Goal: Task Accomplishment & Management: Use online tool/utility

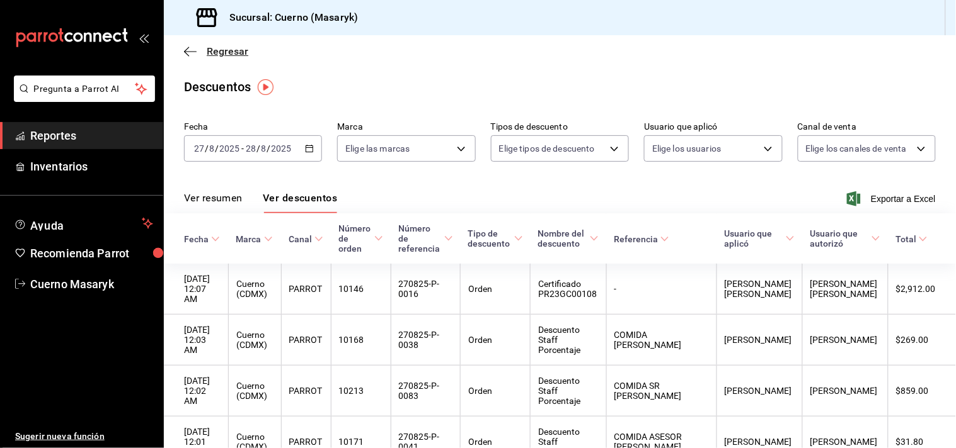
click at [210, 48] on span "Regresar" at bounding box center [228, 51] width 42 height 12
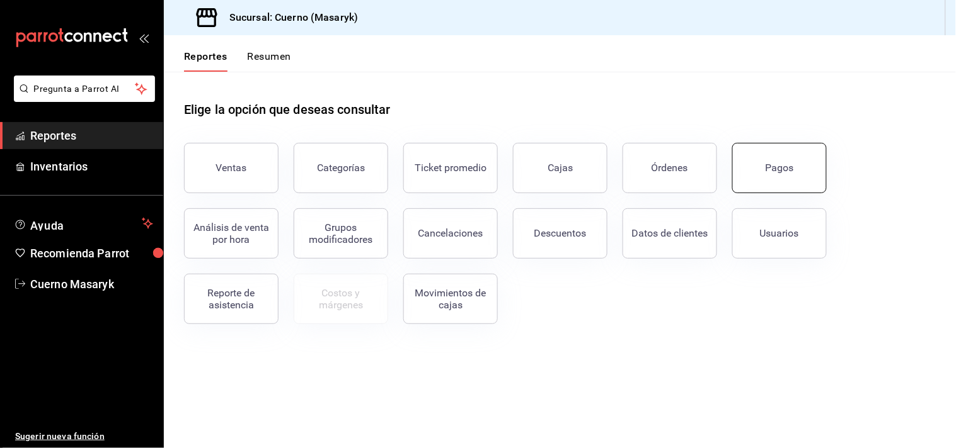
click at [796, 168] on button "Pagos" at bounding box center [779, 168] width 94 height 50
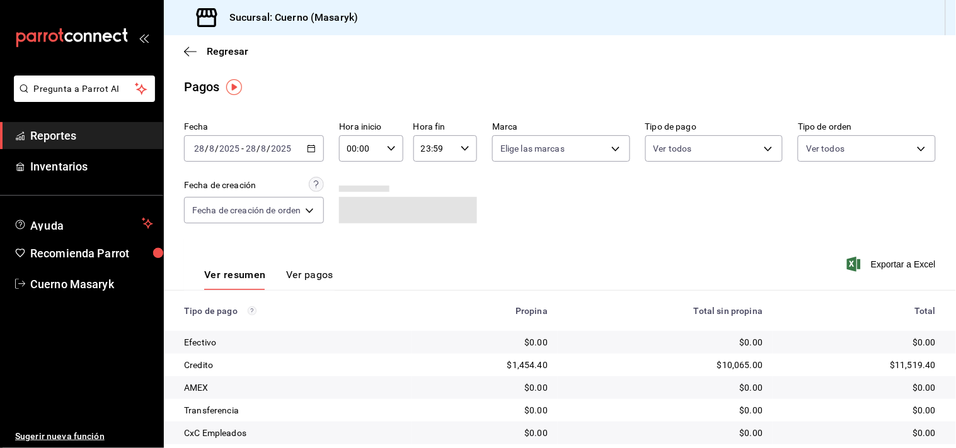
click at [312, 148] on \(Stroke\) "button" at bounding box center [311, 147] width 7 height 1
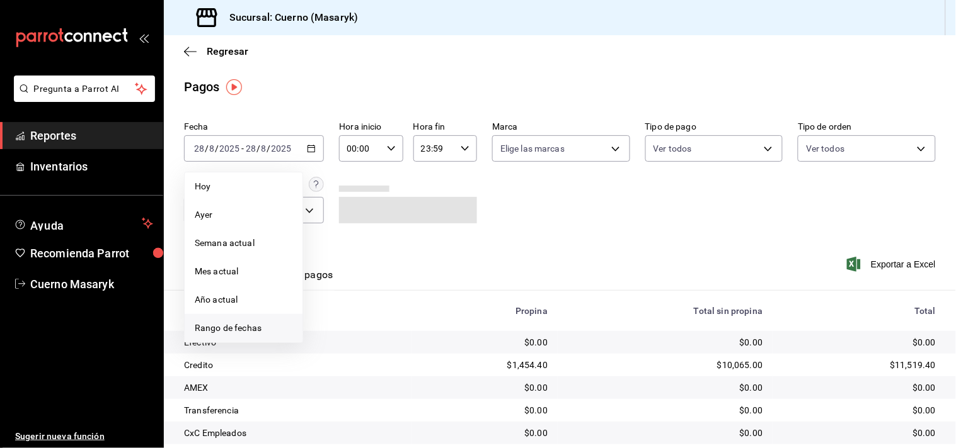
click at [234, 326] on span "Rango de fechas" at bounding box center [244, 328] width 98 height 13
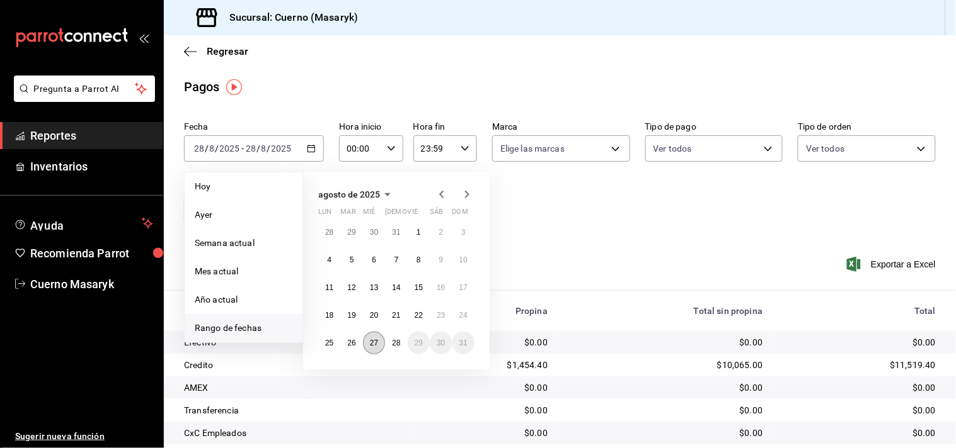
click at [370, 348] on button "27" at bounding box center [374, 343] width 22 height 23
click at [394, 345] on abbr "28" at bounding box center [396, 343] width 8 height 9
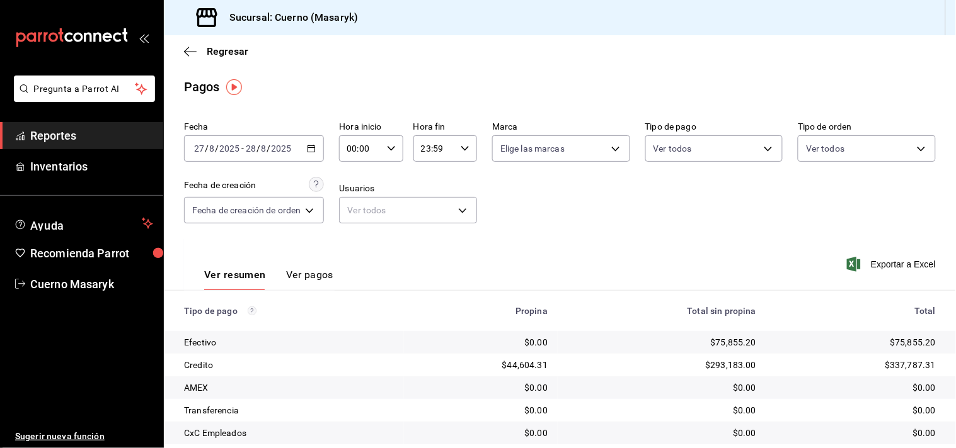
click at [391, 152] on icon "button" at bounding box center [391, 148] width 9 height 9
click at [356, 259] on span "05" at bounding box center [356, 263] width 11 height 10
type input "05:00"
click at [462, 149] on div at bounding box center [478, 224] width 956 height 448
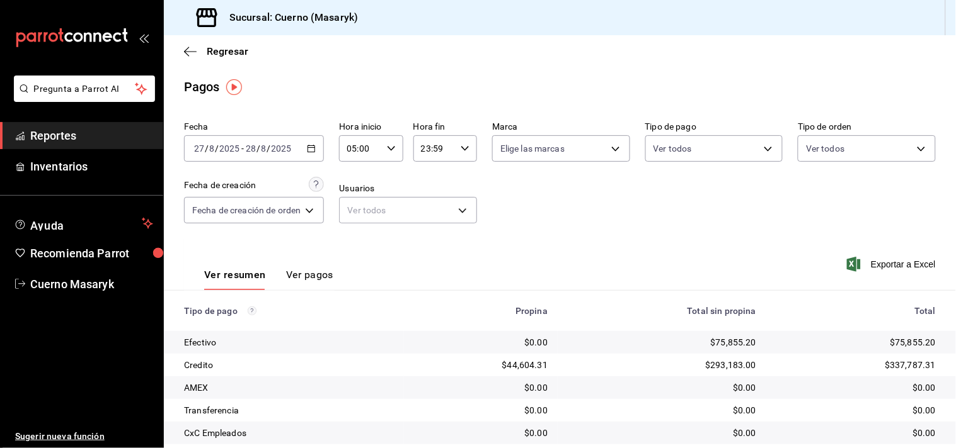
click at [461, 149] on icon "button" at bounding box center [464, 148] width 9 height 9
click at [431, 176] on span "04" at bounding box center [428, 174] width 11 height 10
type input "04:59"
click at [535, 197] on div at bounding box center [478, 224] width 956 height 448
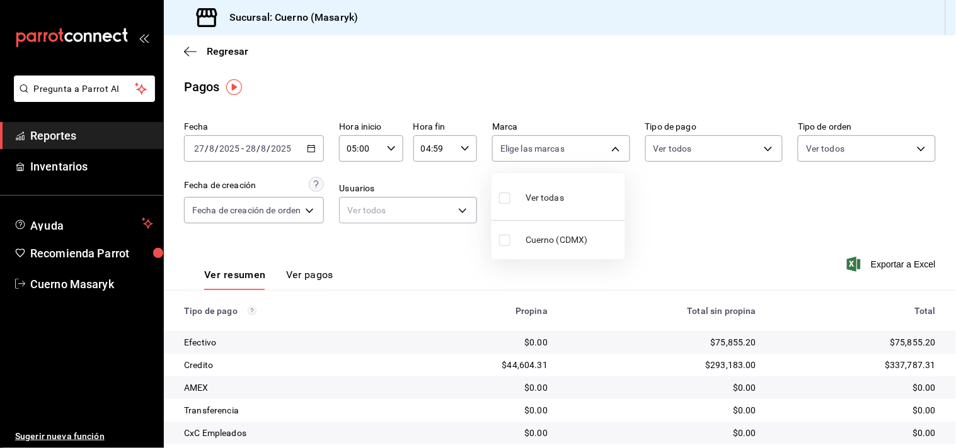
click at [634, 338] on div at bounding box center [478, 224] width 956 height 448
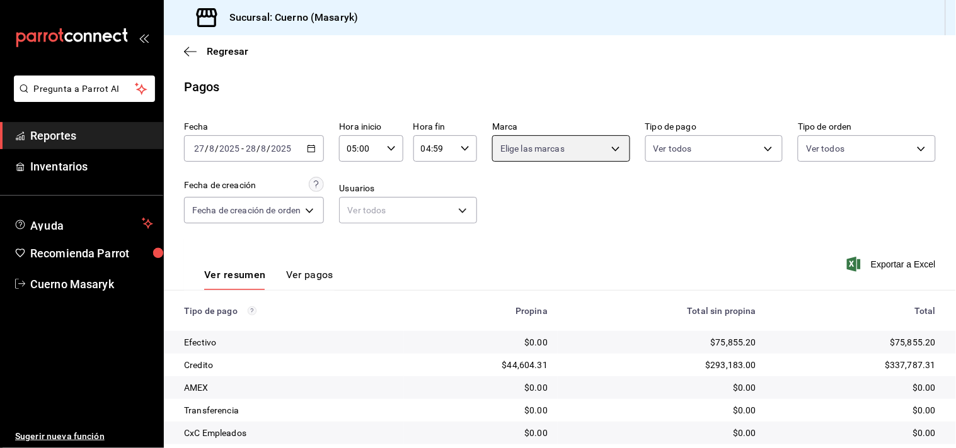
scroll to position [130, 0]
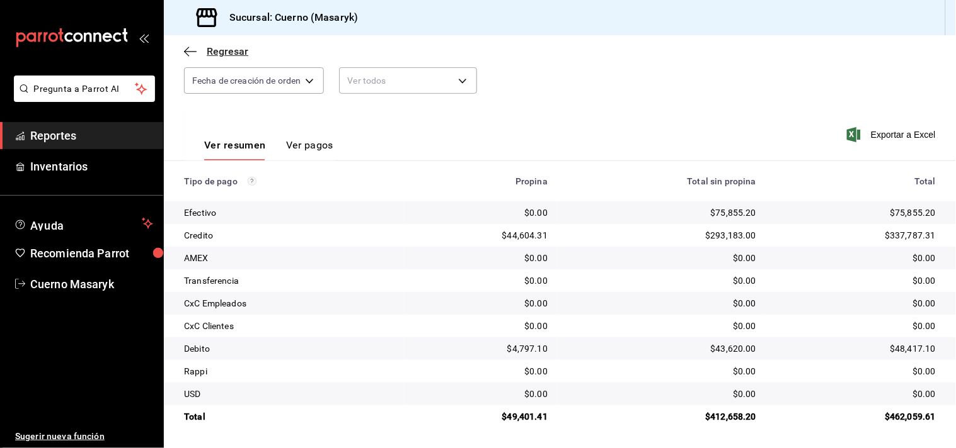
click at [234, 53] on span "Regresar" at bounding box center [228, 51] width 42 height 12
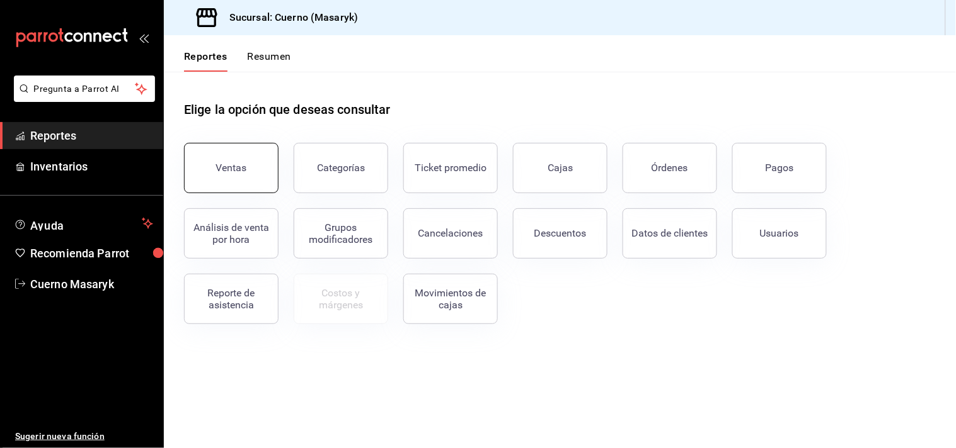
click at [244, 165] on div "Ventas" at bounding box center [231, 168] width 31 height 12
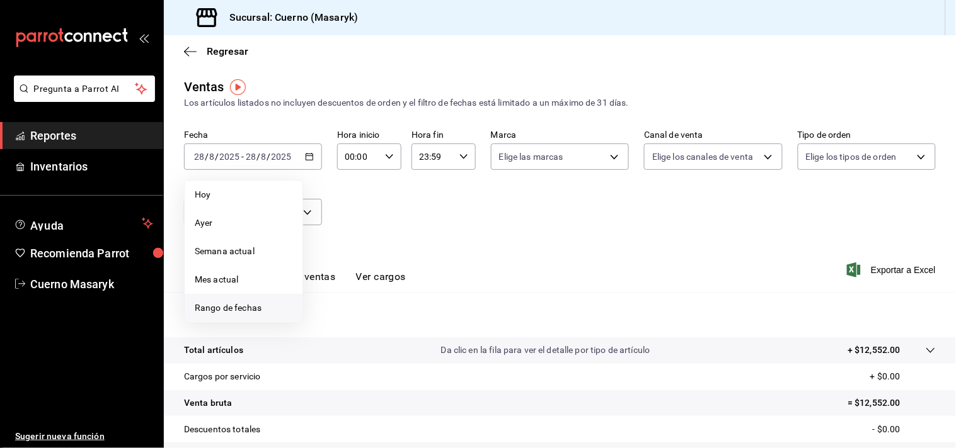
click at [229, 311] on span "Rango de fechas" at bounding box center [244, 308] width 98 height 13
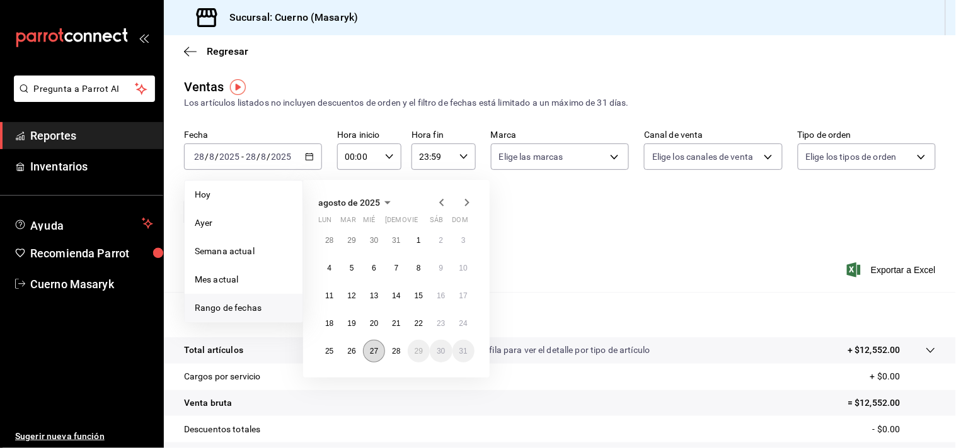
click at [372, 353] on abbr "27" at bounding box center [374, 351] width 8 height 9
click at [395, 353] on abbr "28" at bounding box center [396, 351] width 8 height 9
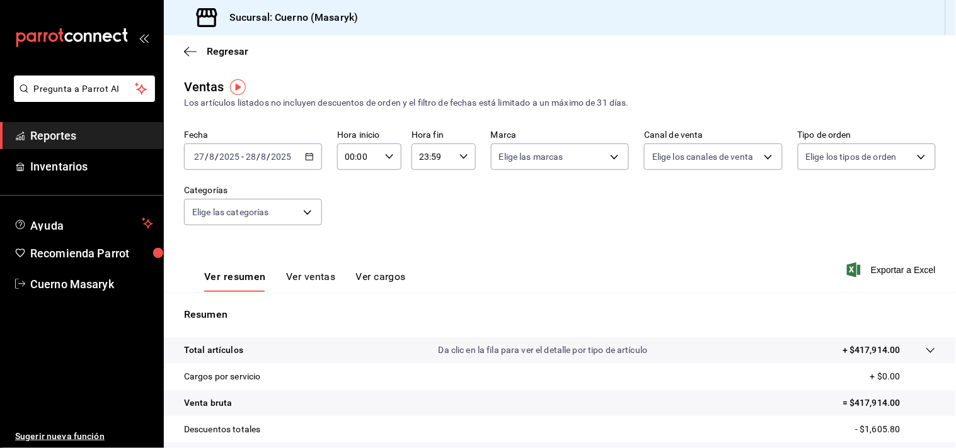
click at [385, 157] on icon "button" at bounding box center [389, 156] width 9 height 9
click at [353, 266] on span "05" at bounding box center [350, 271] width 11 height 10
type input "05:00"
click at [462, 157] on div at bounding box center [478, 224] width 956 height 448
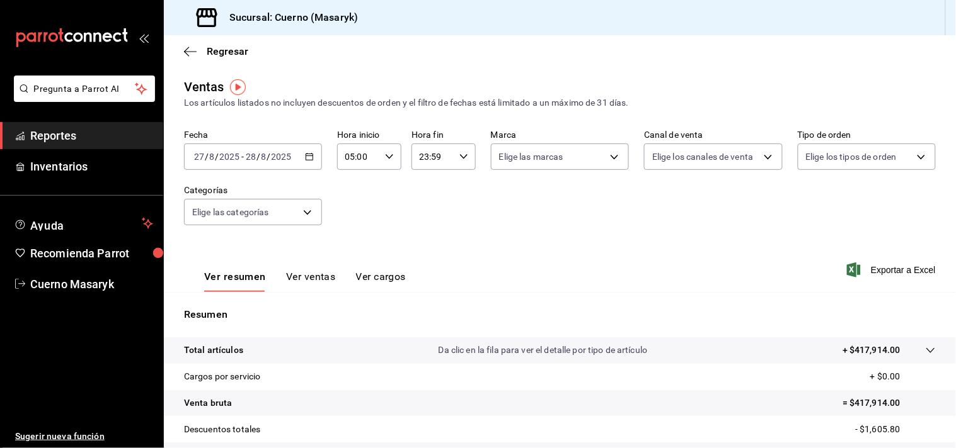
click at [461, 157] on \(Stroke\) "button" at bounding box center [464, 156] width 8 height 4
click at [430, 181] on button "04" at bounding box center [424, 182] width 26 height 25
type input "04:59"
click at [521, 204] on div at bounding box center [478, 224] width 956 height 448
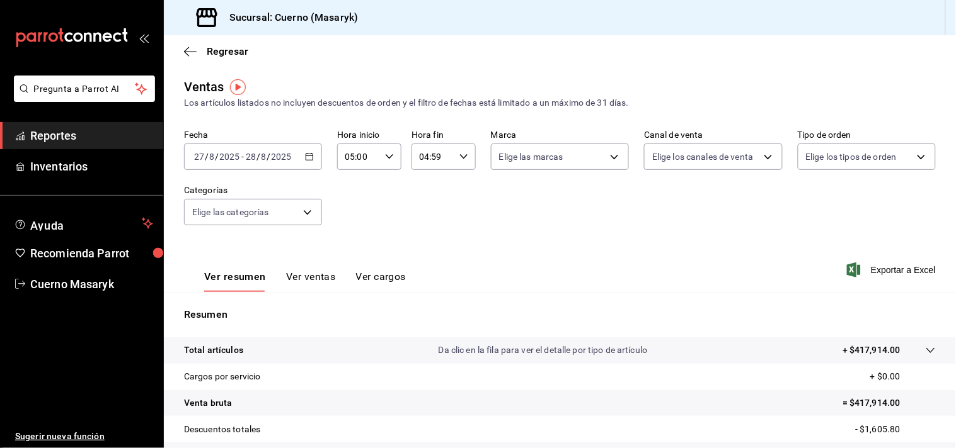
click at [926, 350] on icon at bounding box center [930, 350] width 8 height 5
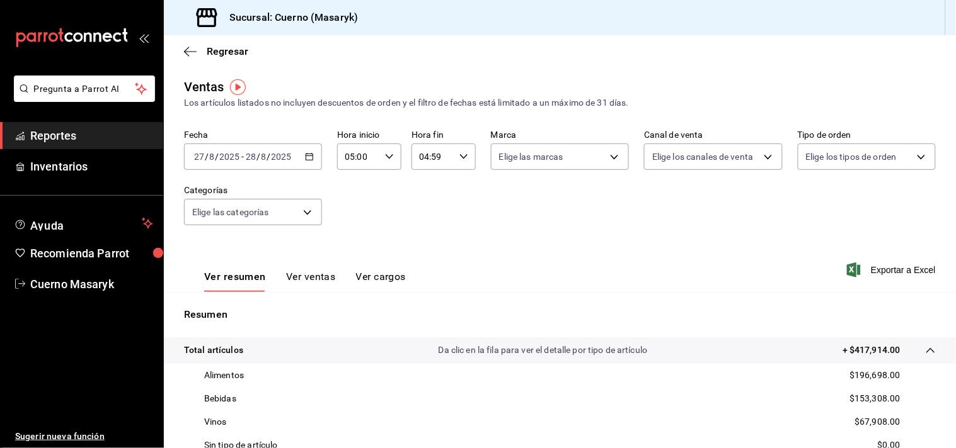
click at [321, 281] on button "Ver ventas" at bounding box center [311, 281] width 50 height 21
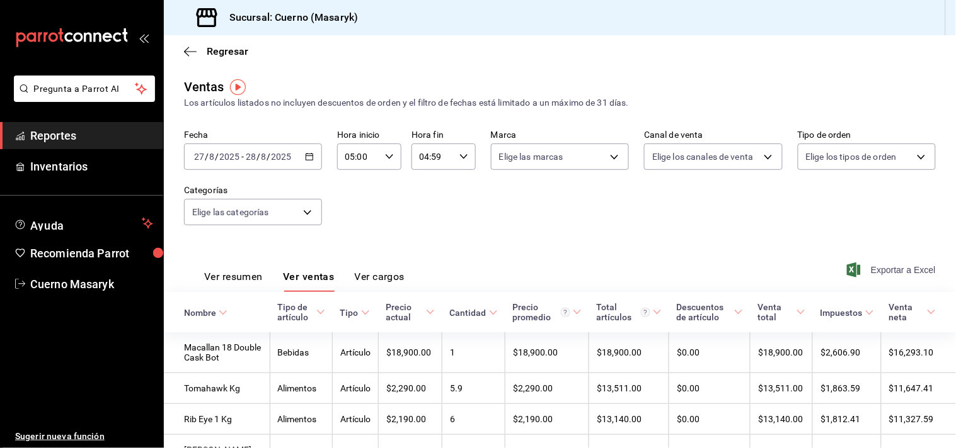
click at [865, 271] on span "Exportar a Excel" at bounding box center [892, 270] width 86 height 15
